Goal: Navigation & Orientation: Go to known website

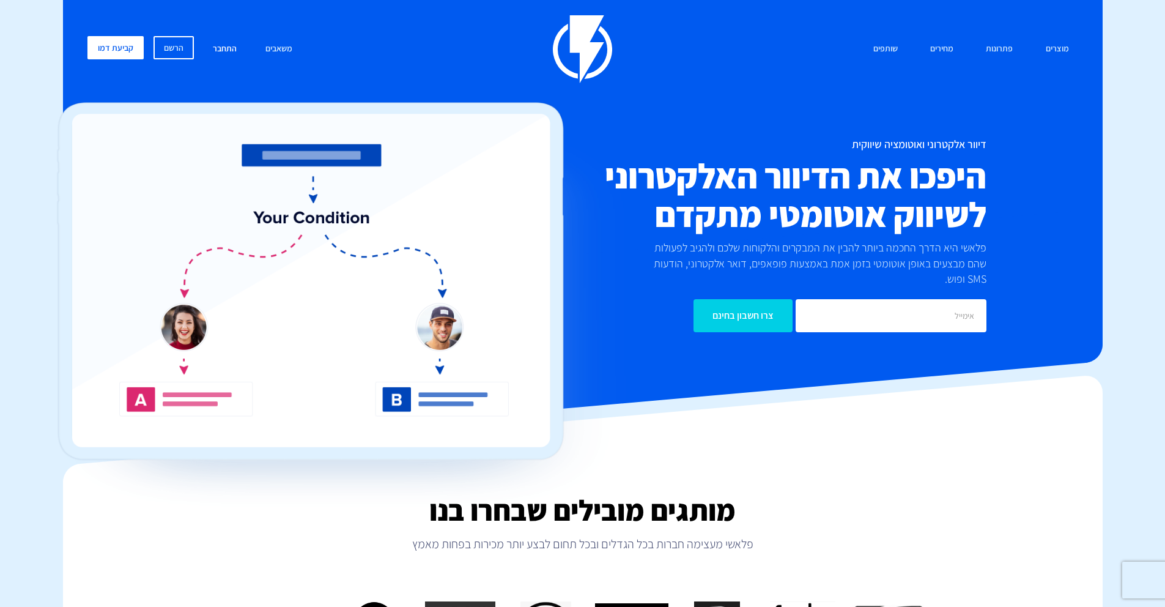
click at [236, 45] on link "התחבר" at bounding box center [225, 49] width 42 height 26
click at [224, 48] on link "התחבר" at bounding box center [225, 49] width 42 height 26
click at [229, 47] on link "התחבר" at bounding box center [225, 49] width 42 height 26
